Goal: Find specific page/section: Find specific page/section

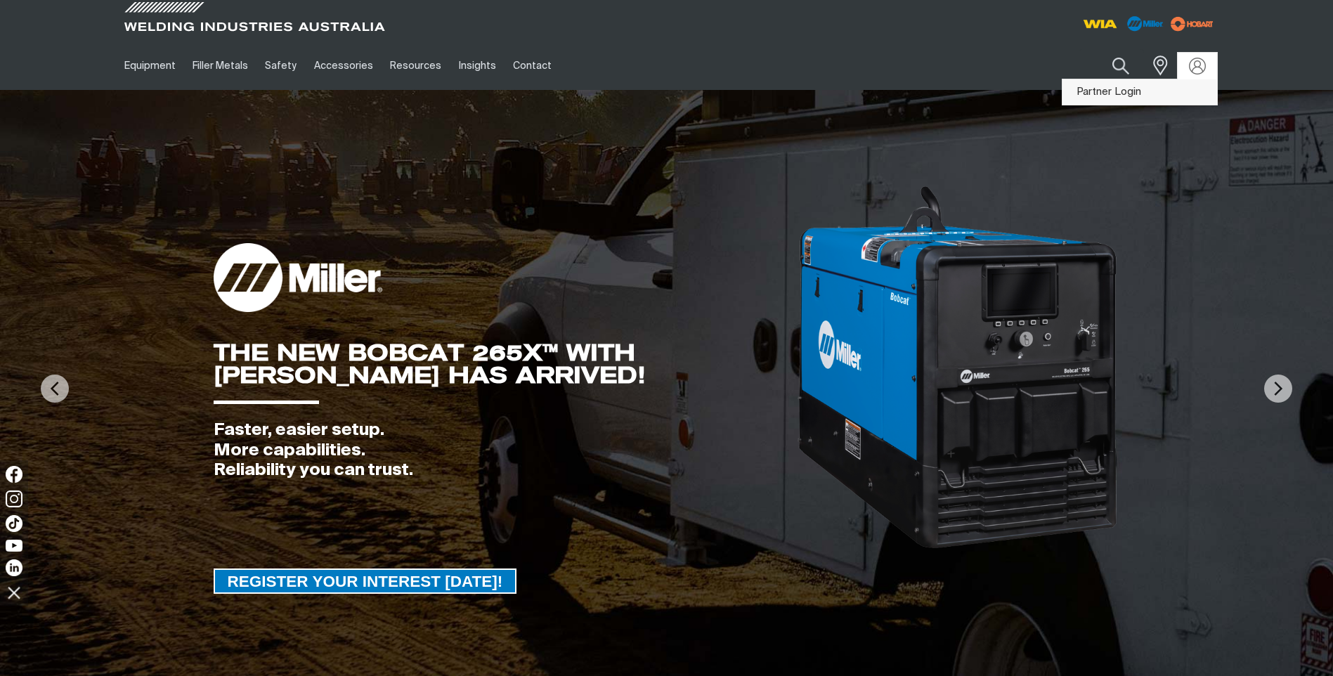
click at [1136, 89] on link "Partner Login" at bounding box center [1139, 92] width 155 height 26
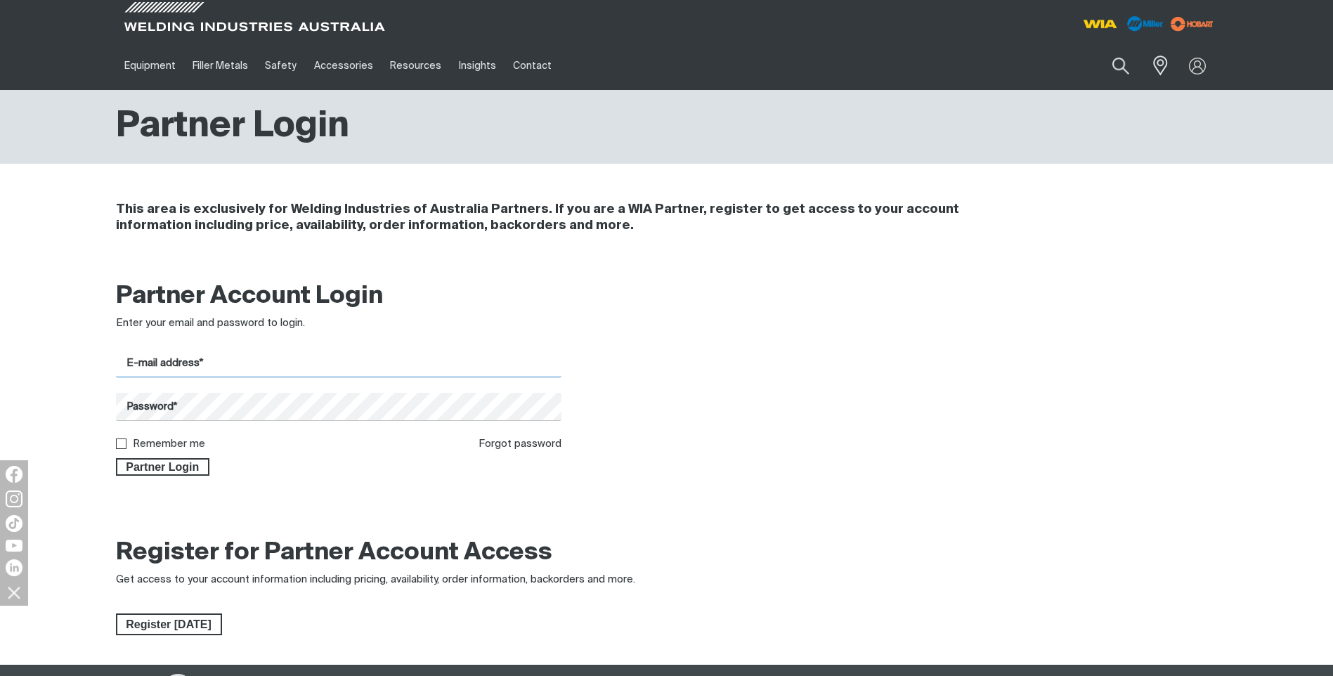
type input "[PERSON_NAME][EMAIL_ADDRESS][DOMAIN_NAME]"
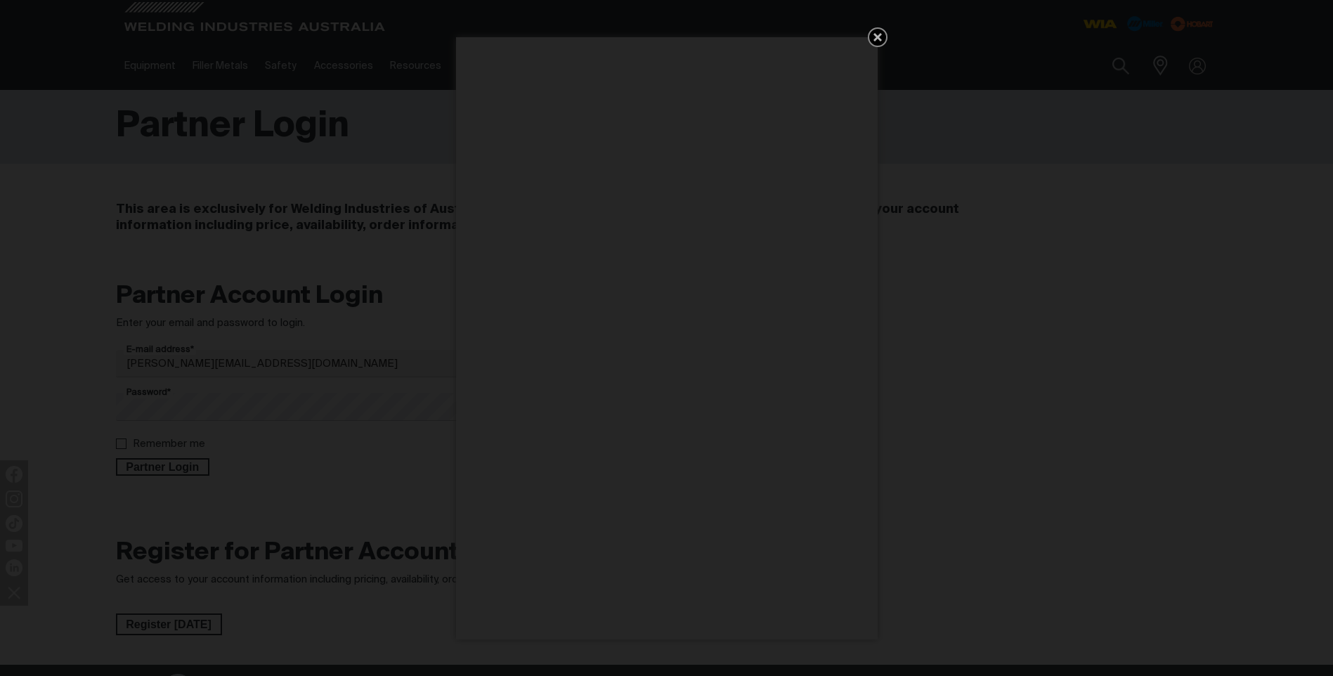
click at [150, 467] on div "Get 5 WIA Welding Guides Free!" at bounding box center [666, 338] width 1333 height 676
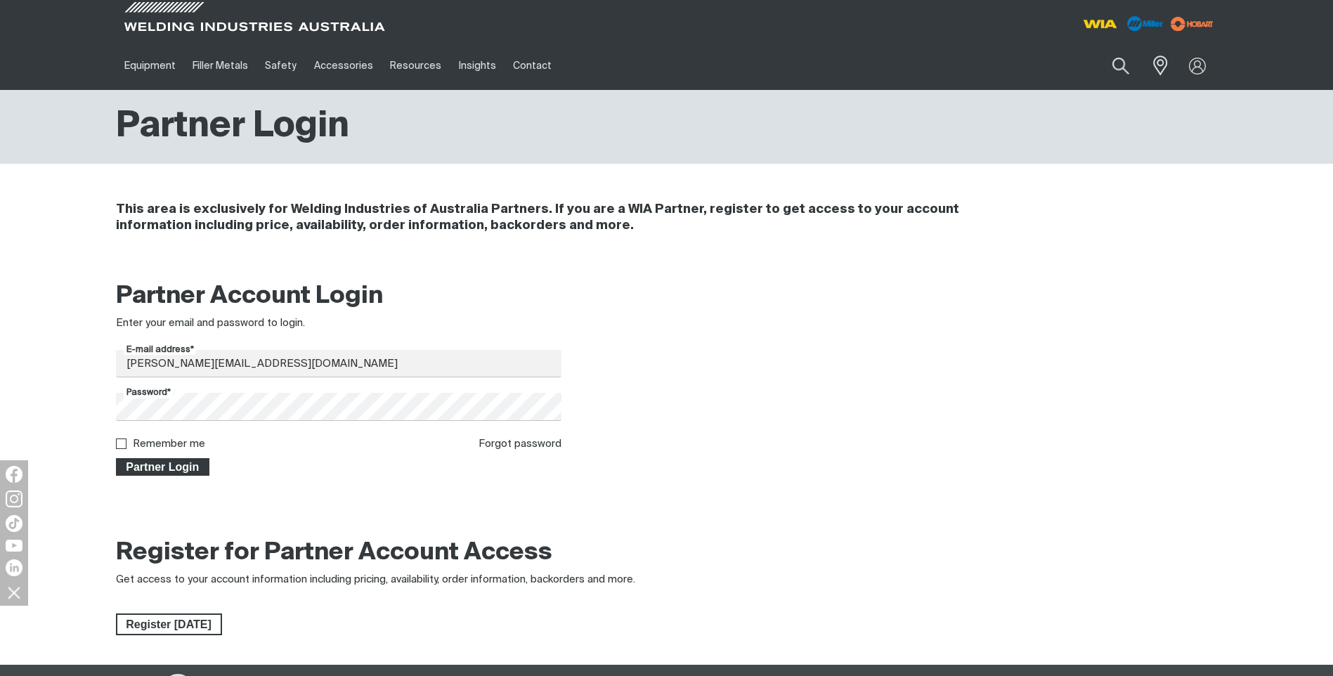
click at [145, 469] on span "Partner Login" at bounding box center [162, 467] width 91 height 18
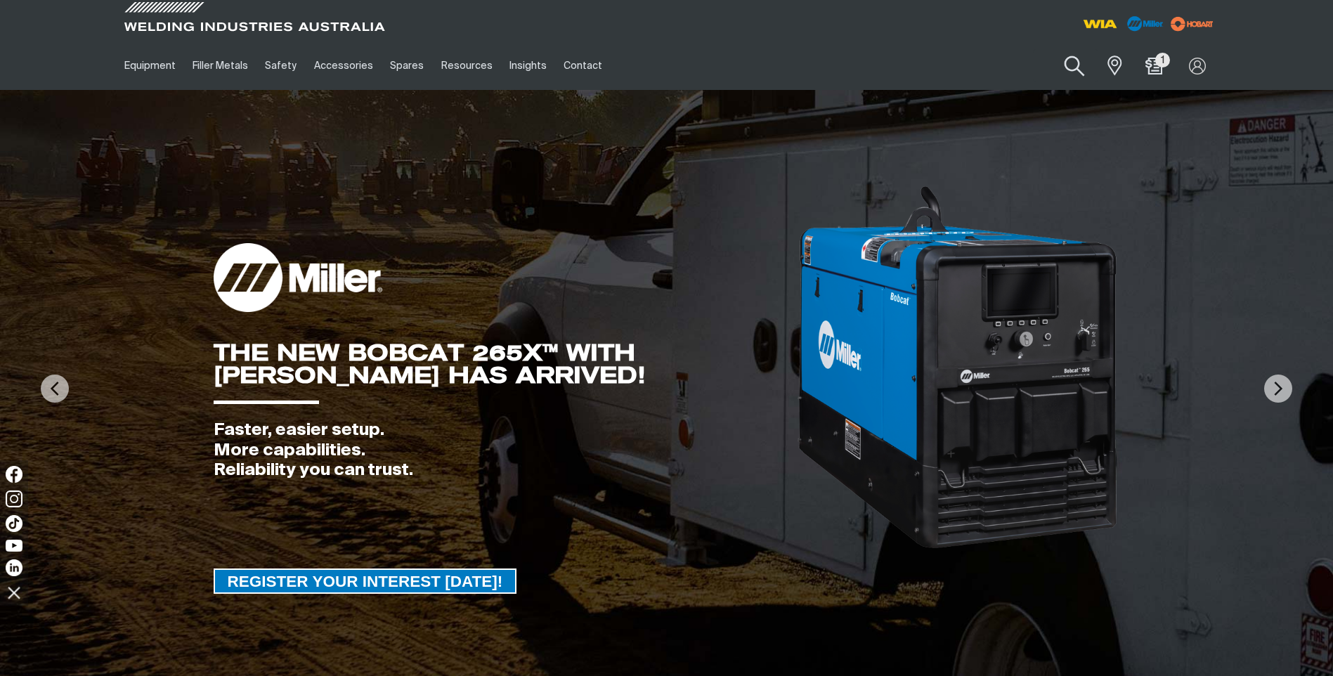
click at [1064, 58] on button "Search products" at bounding box center [1074, 66] width 57 height 40
click at [1003, 54] on input "Search" at bounding box center [989, 66] width 216 height 32
paste input "266515"
type input "266515"
click at [1050, 49] on button "Search products" at bounding box center [1074, 65] width 48 height 33
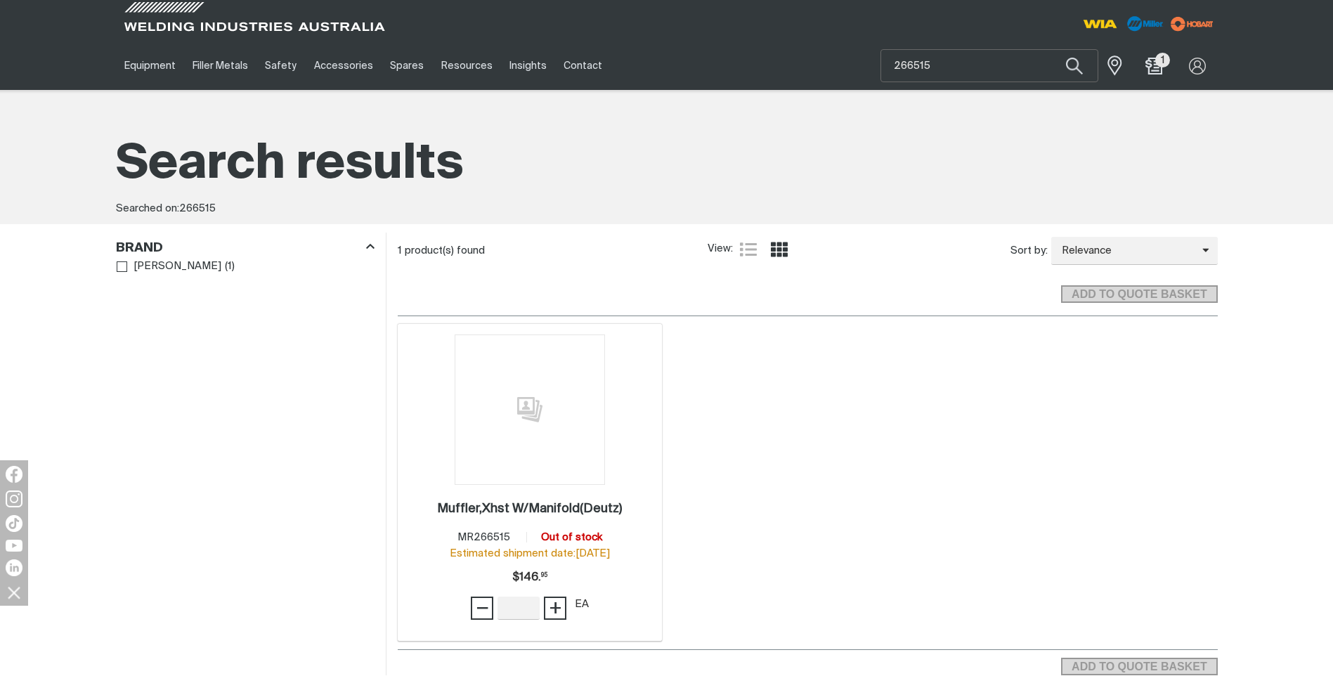
click at [526, 428] on img at bounding box center [530, 409] width 150 height 150
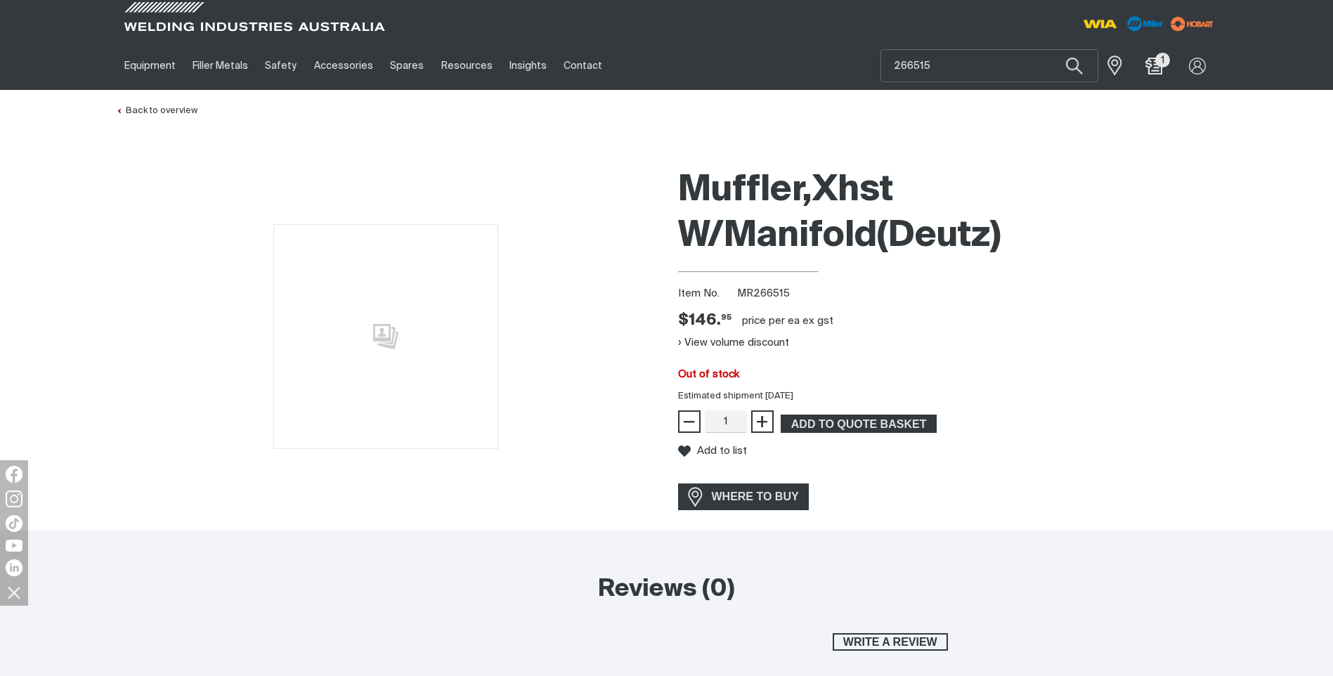
click at [306, 204] on div at bounding box center [386, 336] width 540 height 351
